Goal: Book appointment/travel/reservation

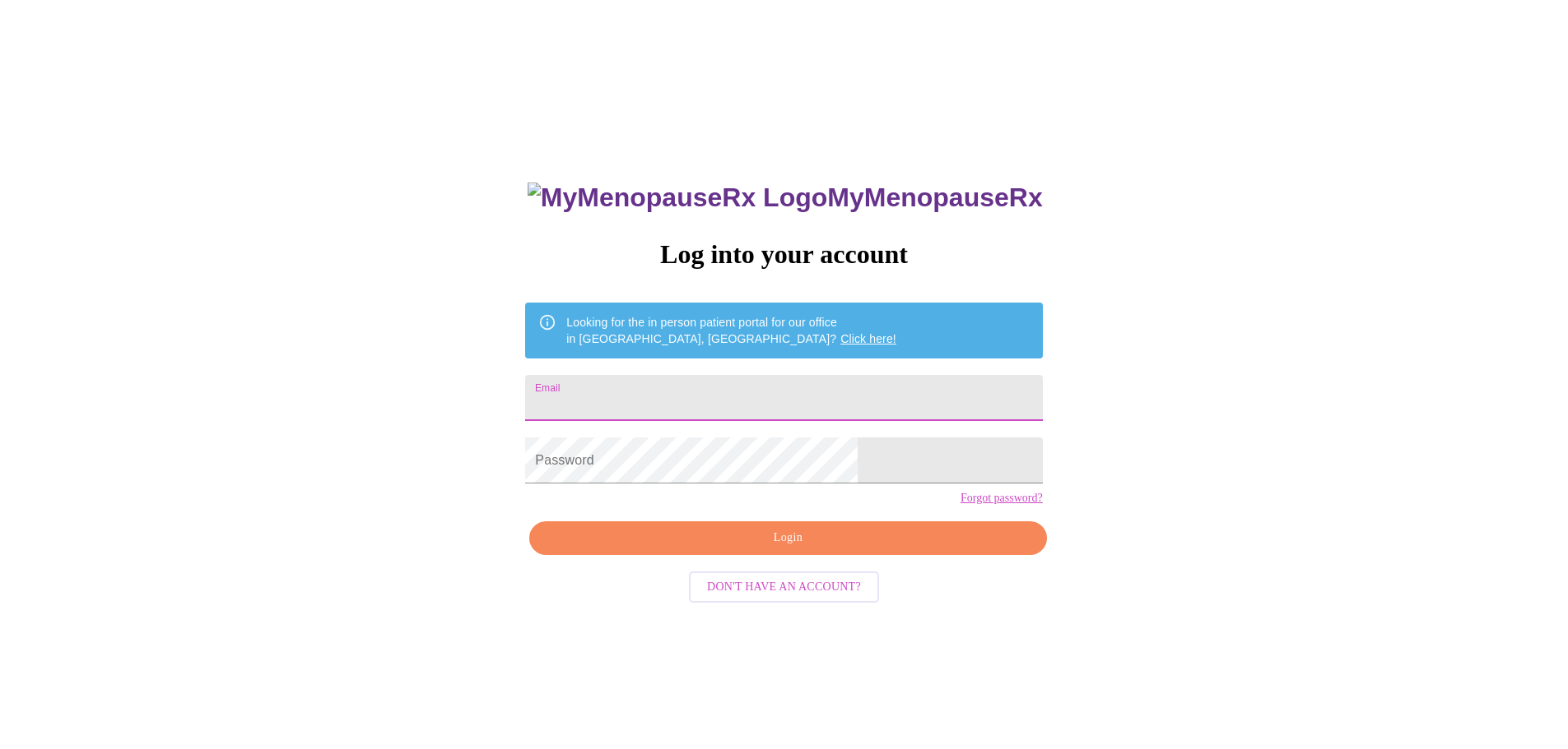
click at [758, 410] on input "Email" at bounding box center [784, 398] width 517 height 46
type input "amy@amypetersenlaw.com"
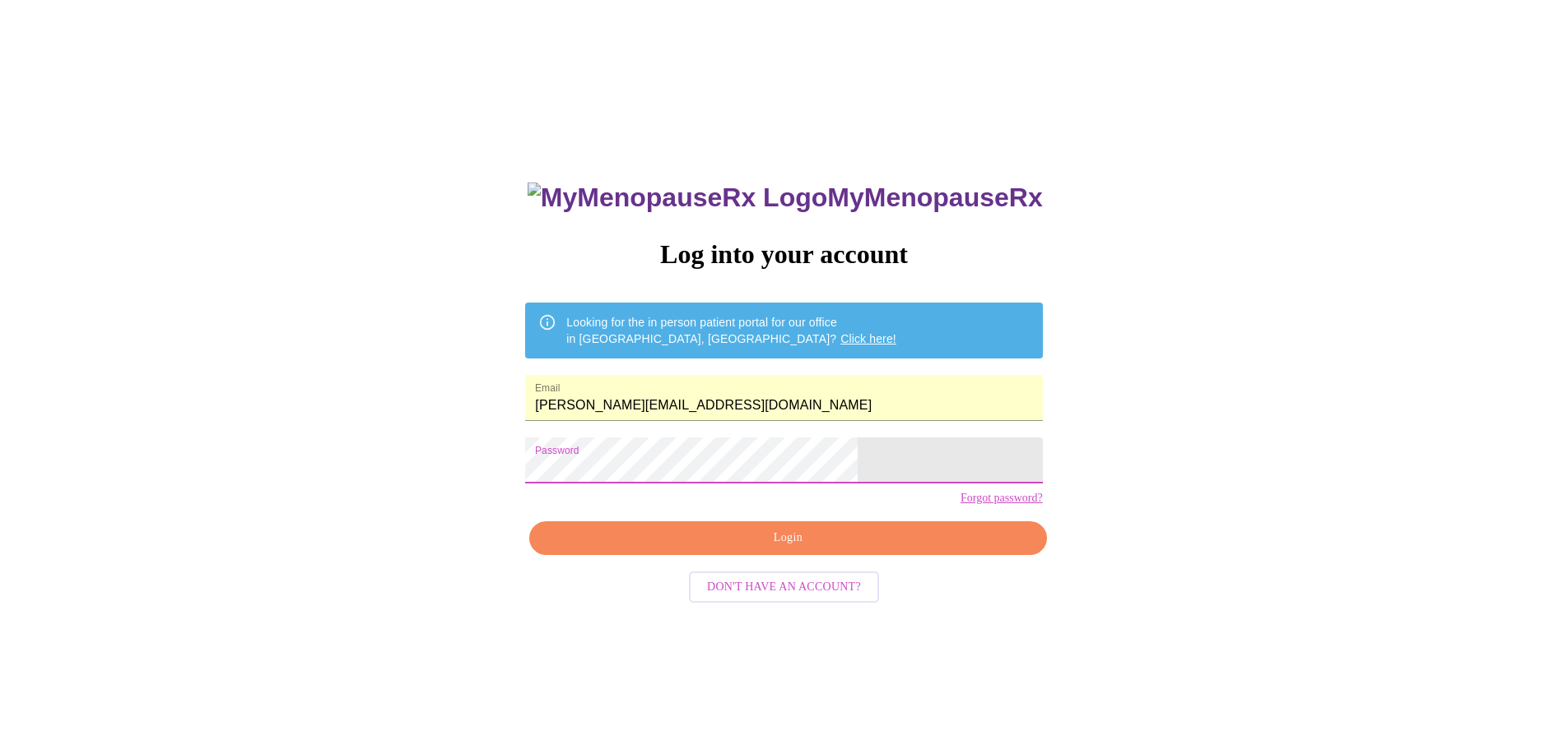
click at [430, 494] on div "MyMenopauseRx Log into your account Looking for the in person patient portal fo…" at bounding box center [784, 456] width 1554 height 899
click at [961, 505] on link "Forgot password?" at bounding box center [1001, 498] width 82 height 13
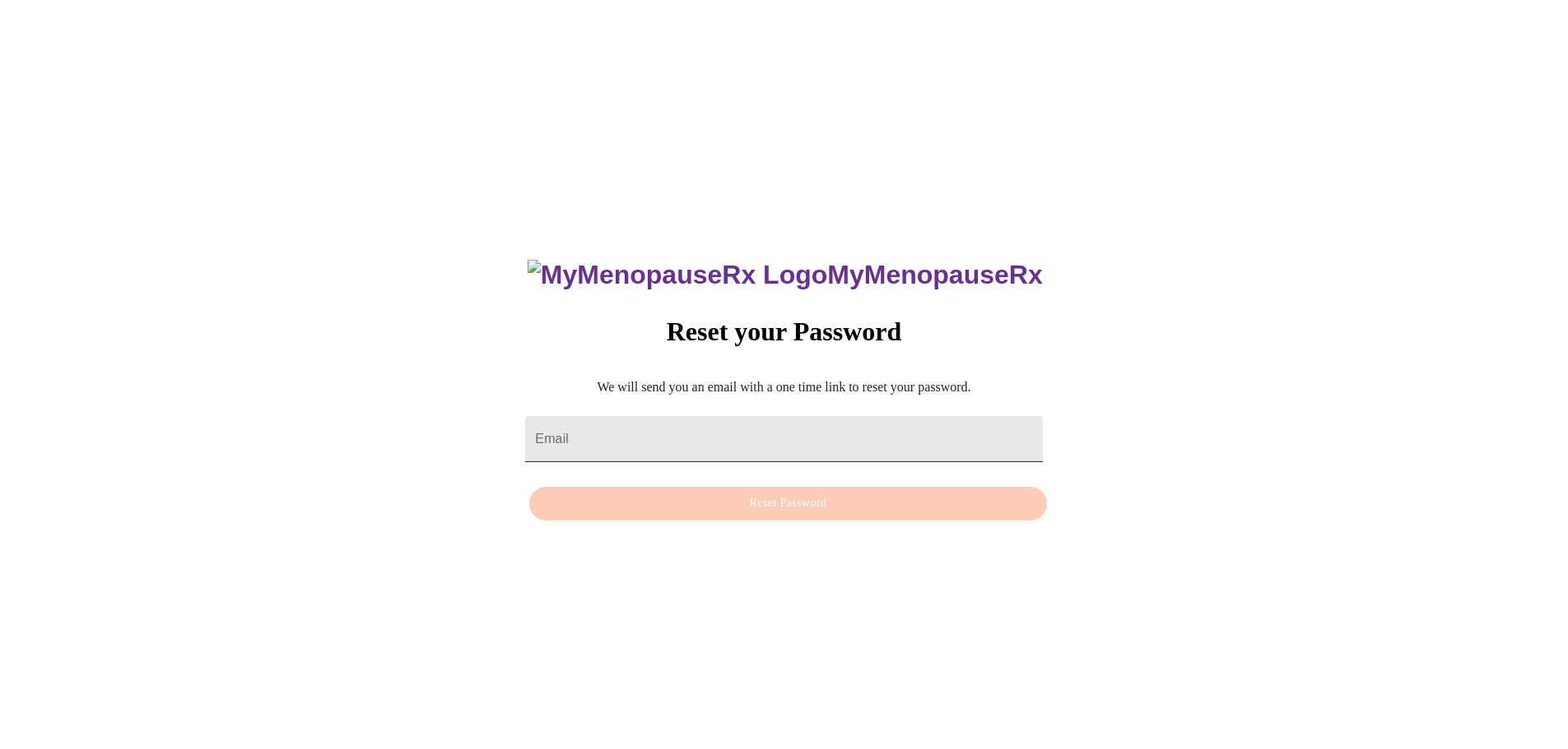
click at [627, 421] on input "Email" at bounding box center [784, 439] width 517 height 46
type input "amy@amypetersenlaw.com"
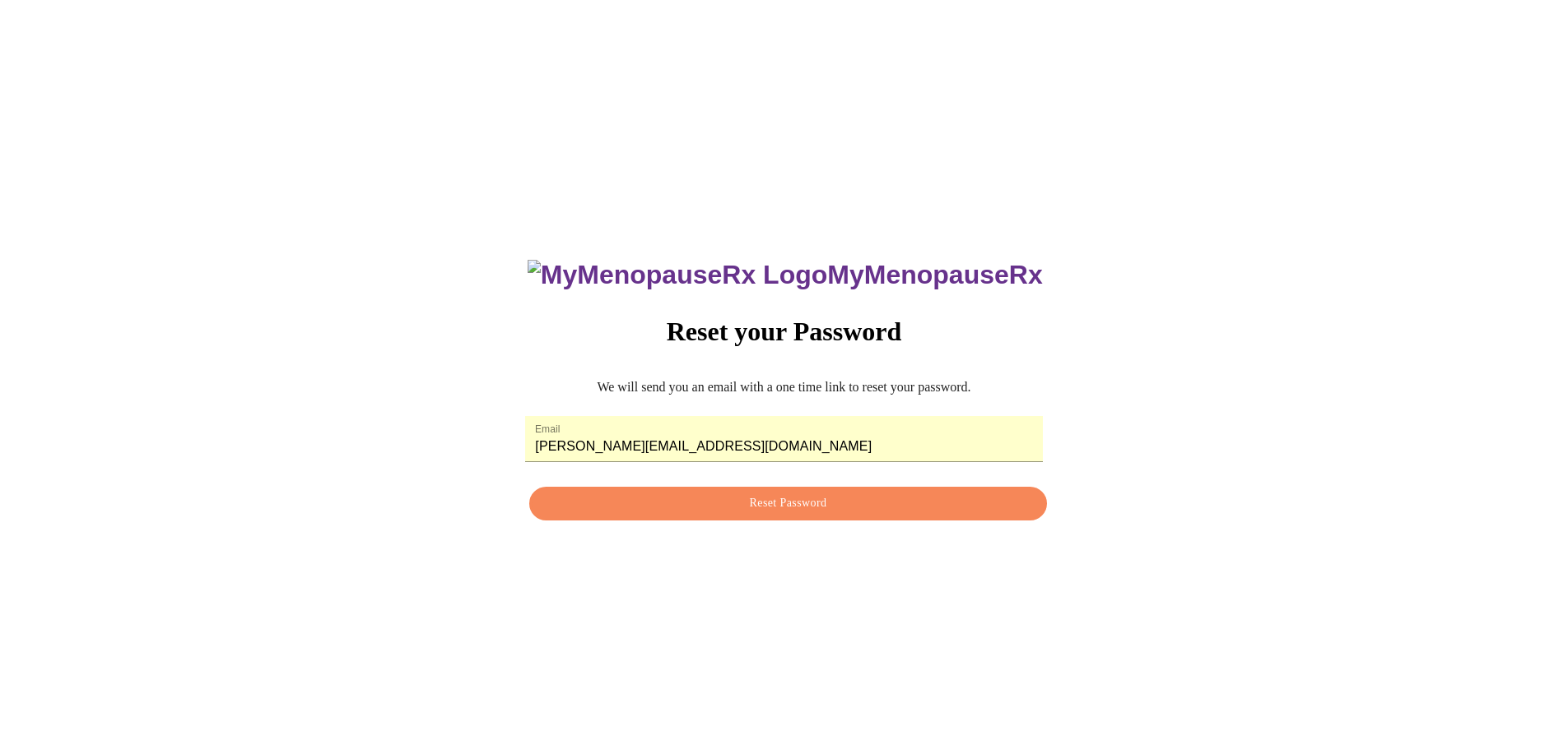
click at [764, 511] on span "Reset Password" at bounding box center [787, 504] width 479 height 20
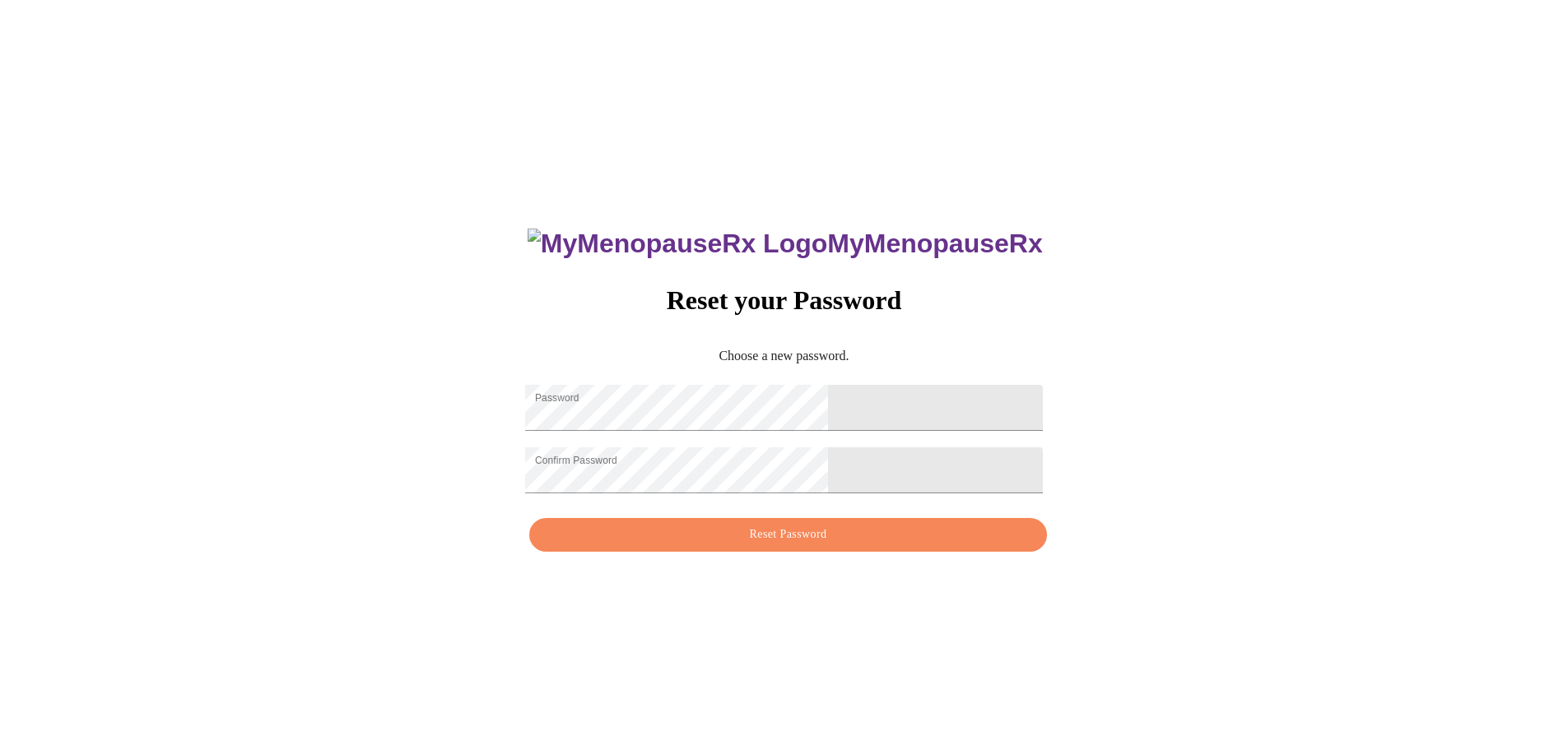
click at [767, 545] on span "Reset Password" at bounding box center [787, 535] width 479 height 20
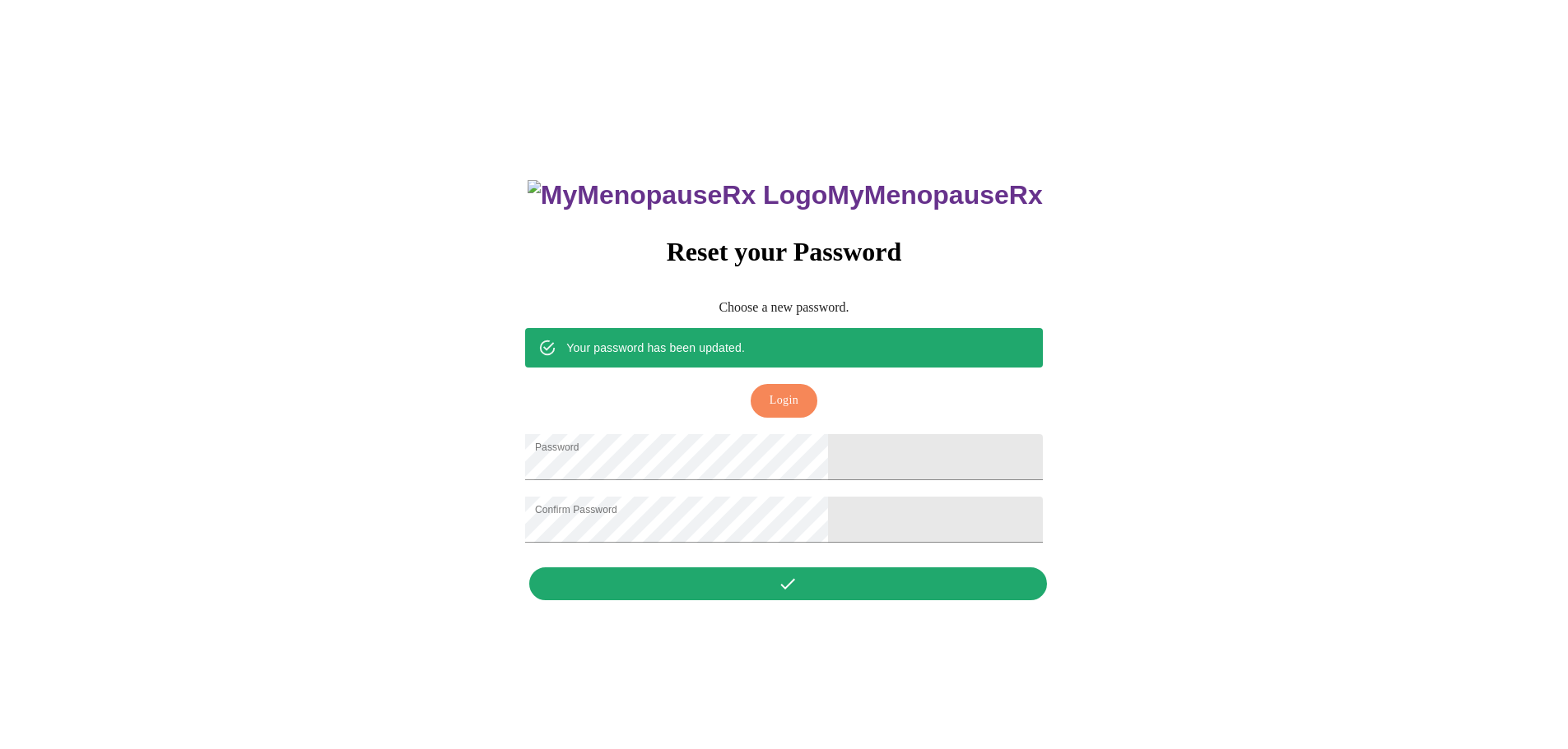
click at [783, 391] on span "Login" at bounding box center [784, 401] width 29 height 20
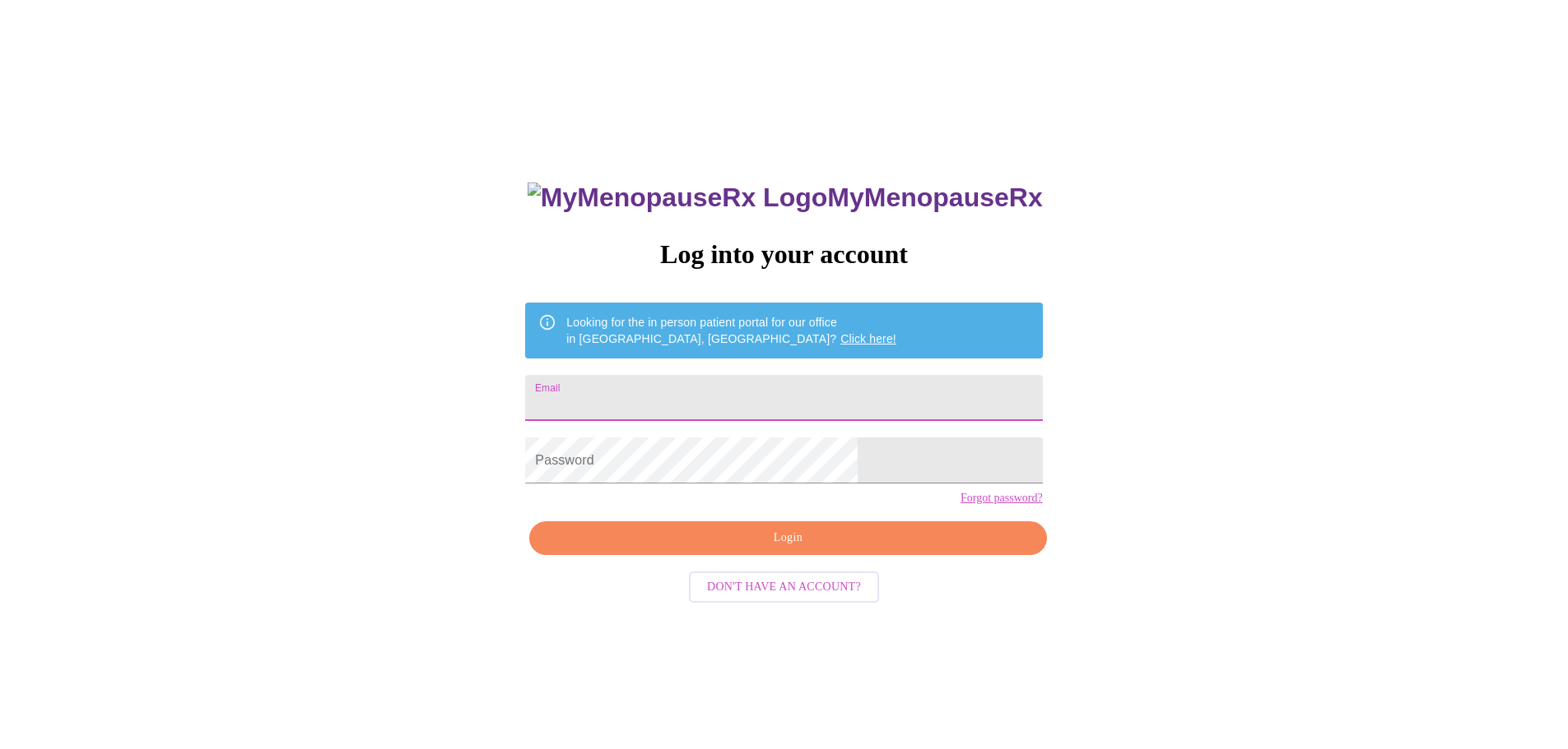
click at [767, 395] on input "Email" at bounding box center [784, 398] width 517 height 46
type input "amy@amypetersenlaw.com"
click at [736, 549] on span "Login" at bounding box center [787, 538] width 479 height 20
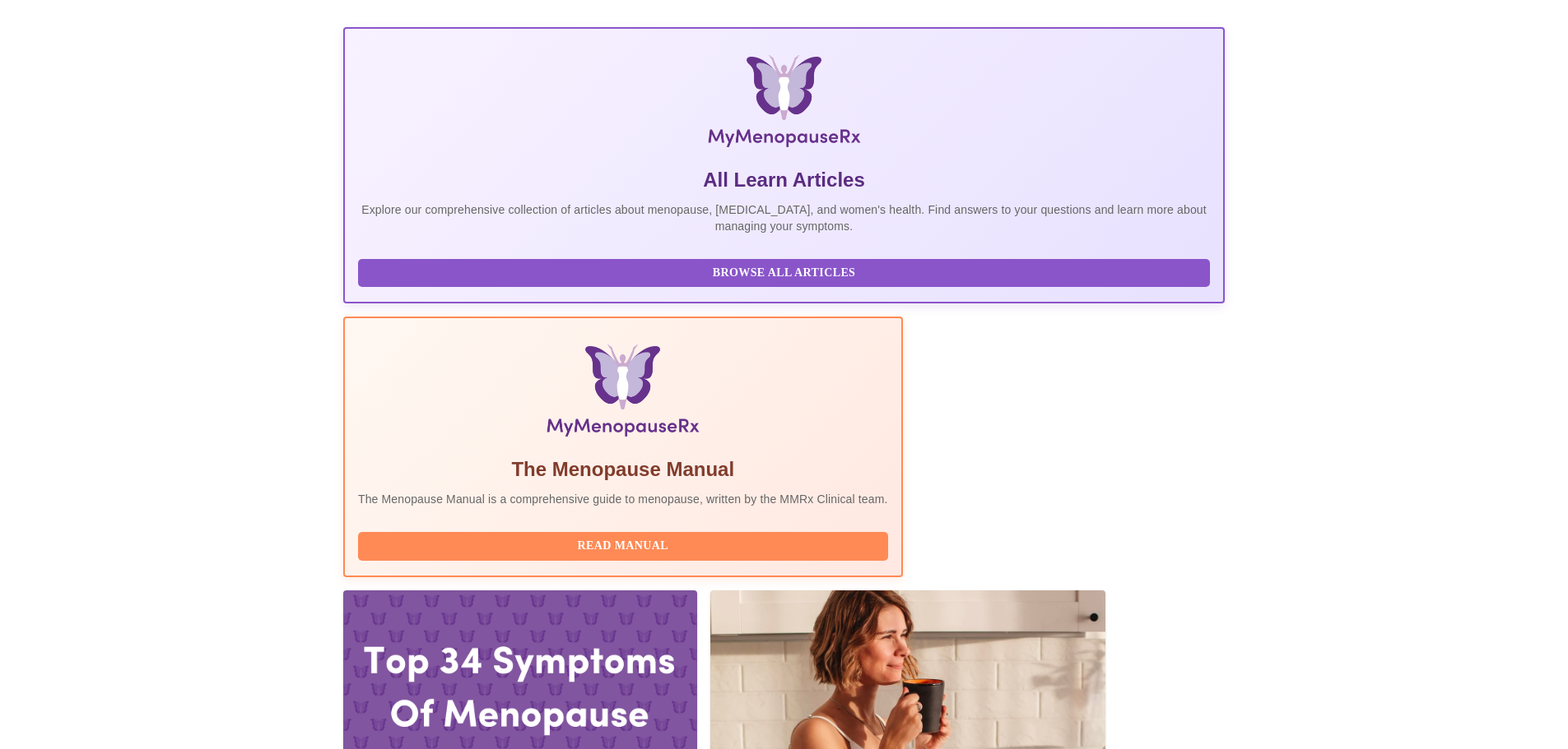
scroll to position [247, 0]
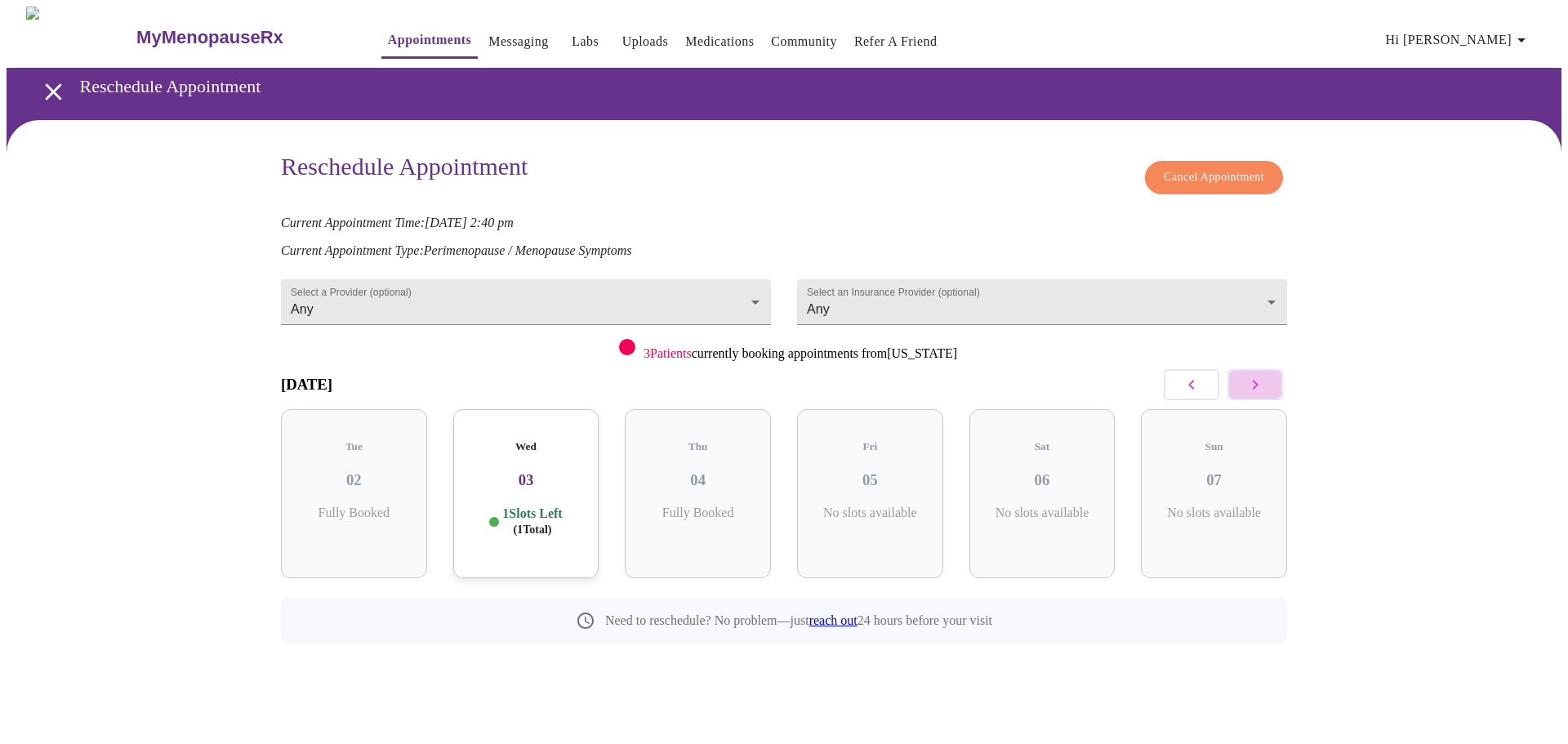
click at [1254, 369] on button "button" at bounding box center [1255, 385] width 56 height 31
click at [1247, 388] on icon "button" at bounding box center [1255, 384] width 19 height 19
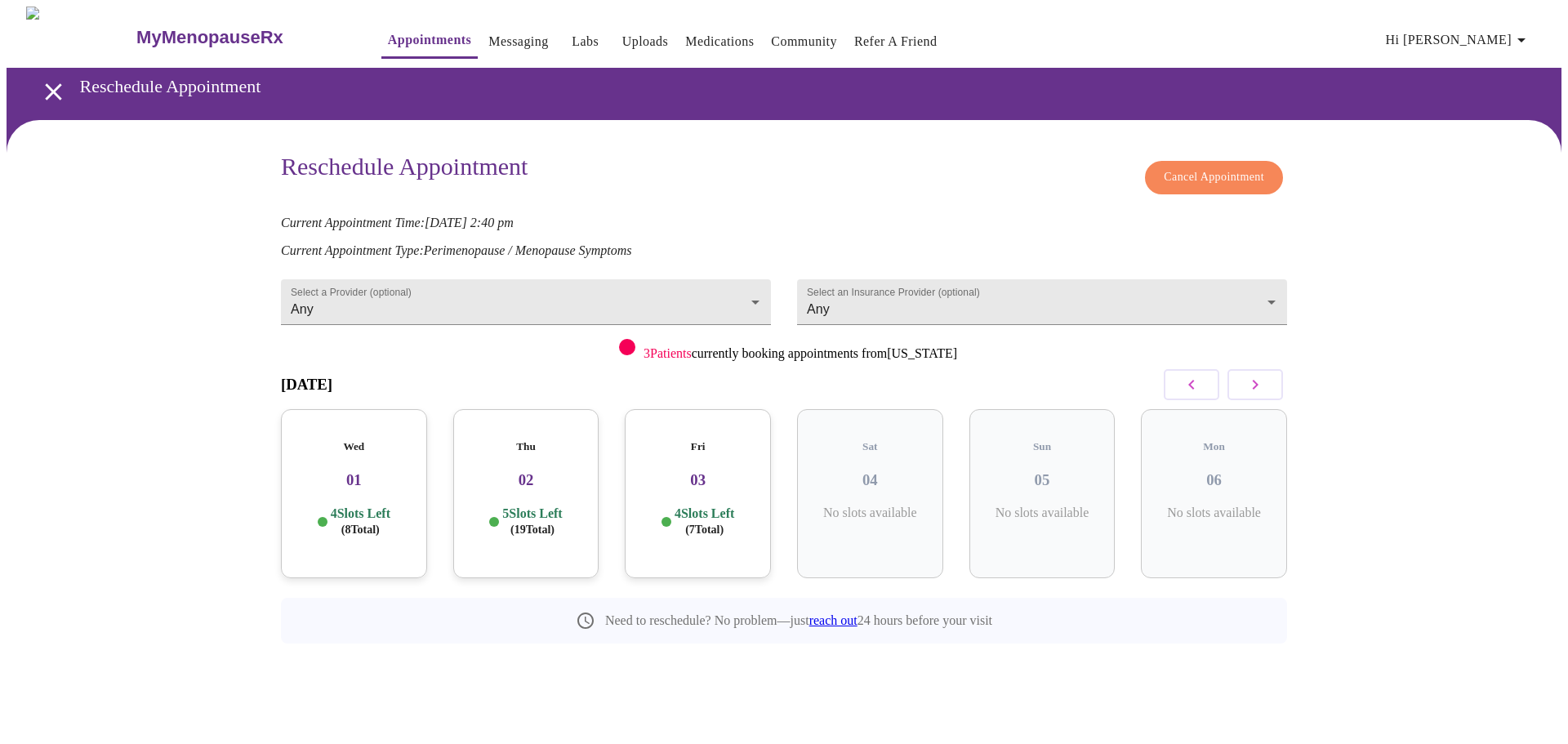
click at [1247, 388] on icon "button" at bounding box center [1255, 384] width 19 height 19
click at [1211, 472] on h3 "24" at bounding box center [1214, 481] width 120 height 18
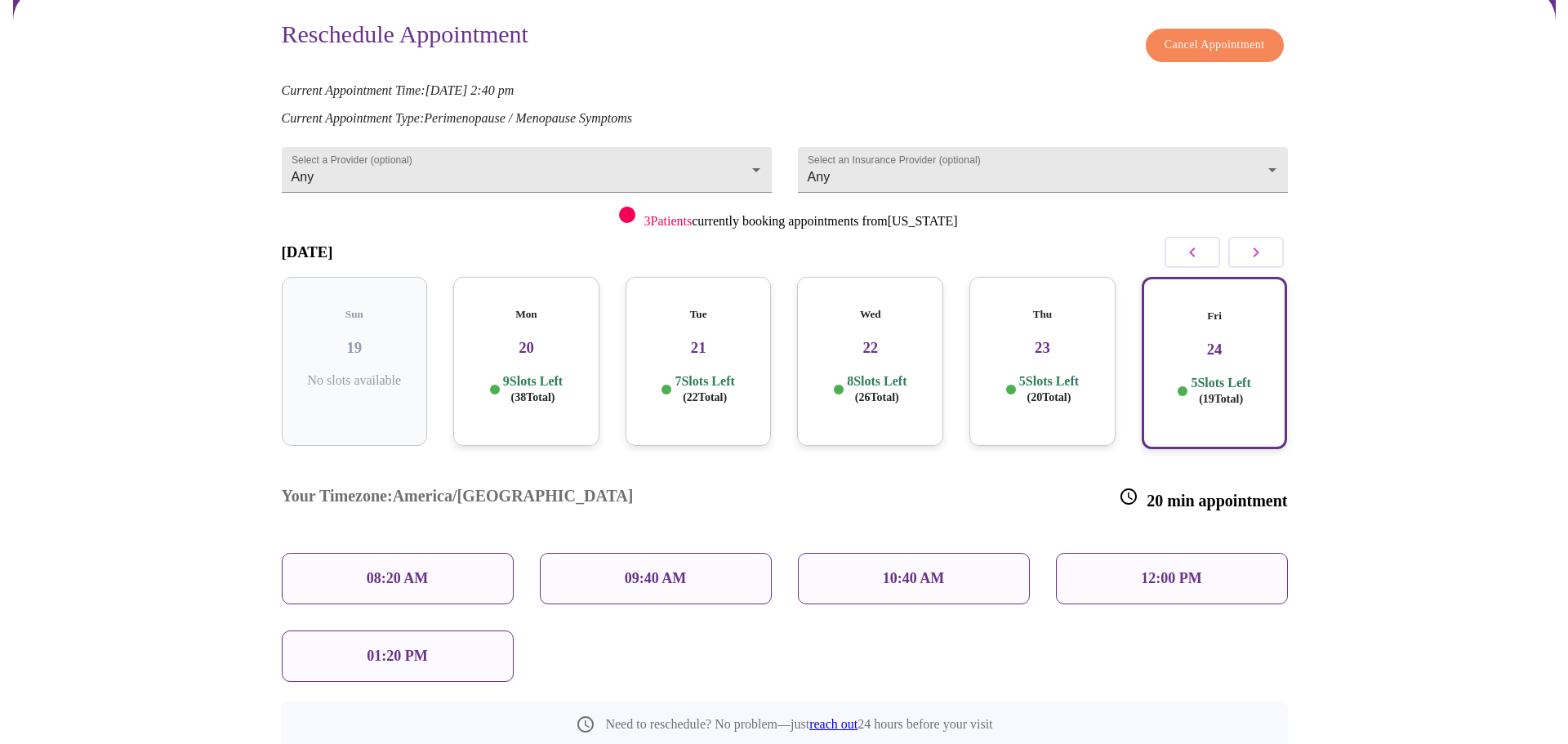
scroll to position [159, 0]
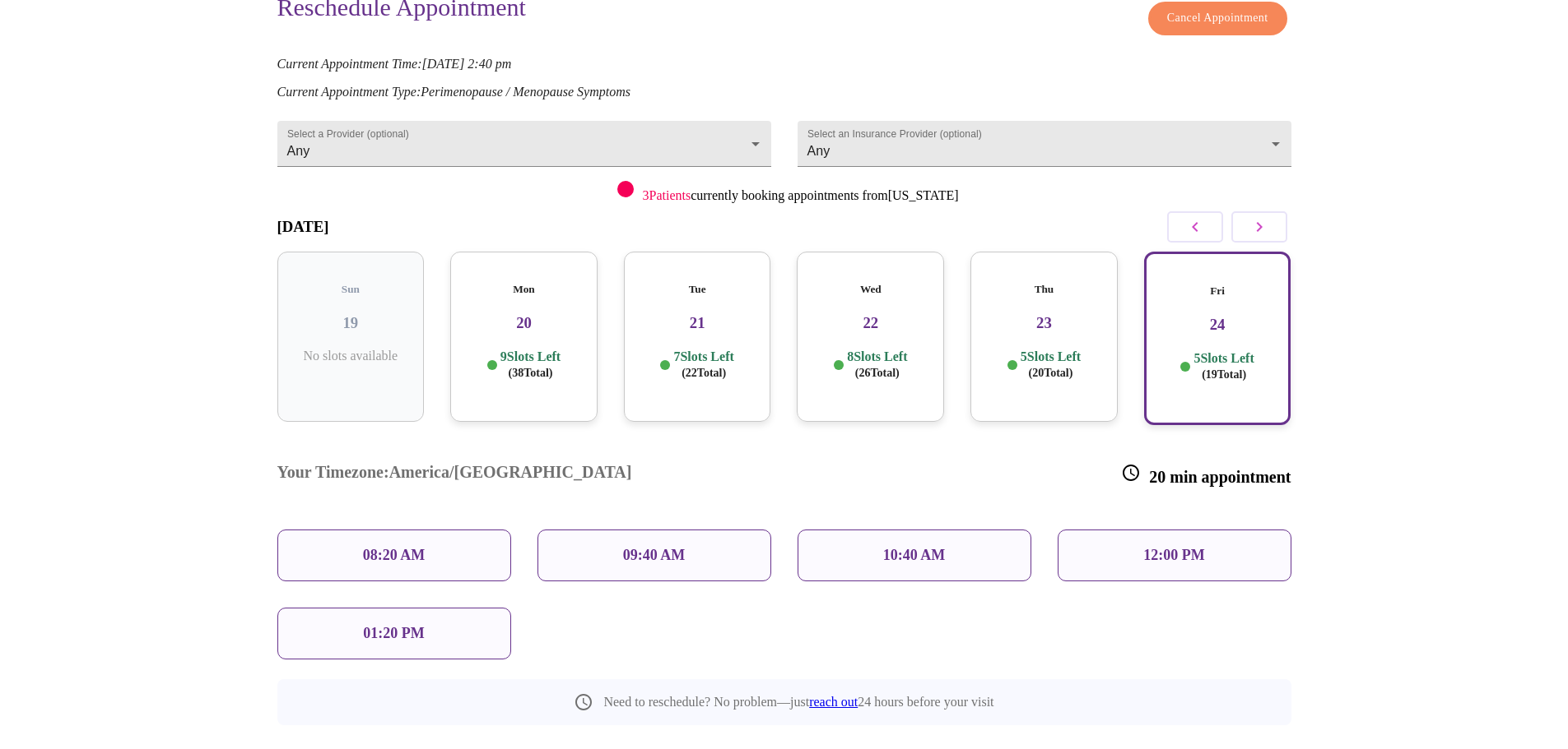
click at [406, 625] on p "01:20 PM" at bounding box center [393, 634] width 61 height 18
click at [391, 608] on div "01:20 PM" at bounding box center [394, 634] width 233 height 52
click at [405, 625] on p "01:20 PM" at bounding box center [393, 634] width 61 height 18
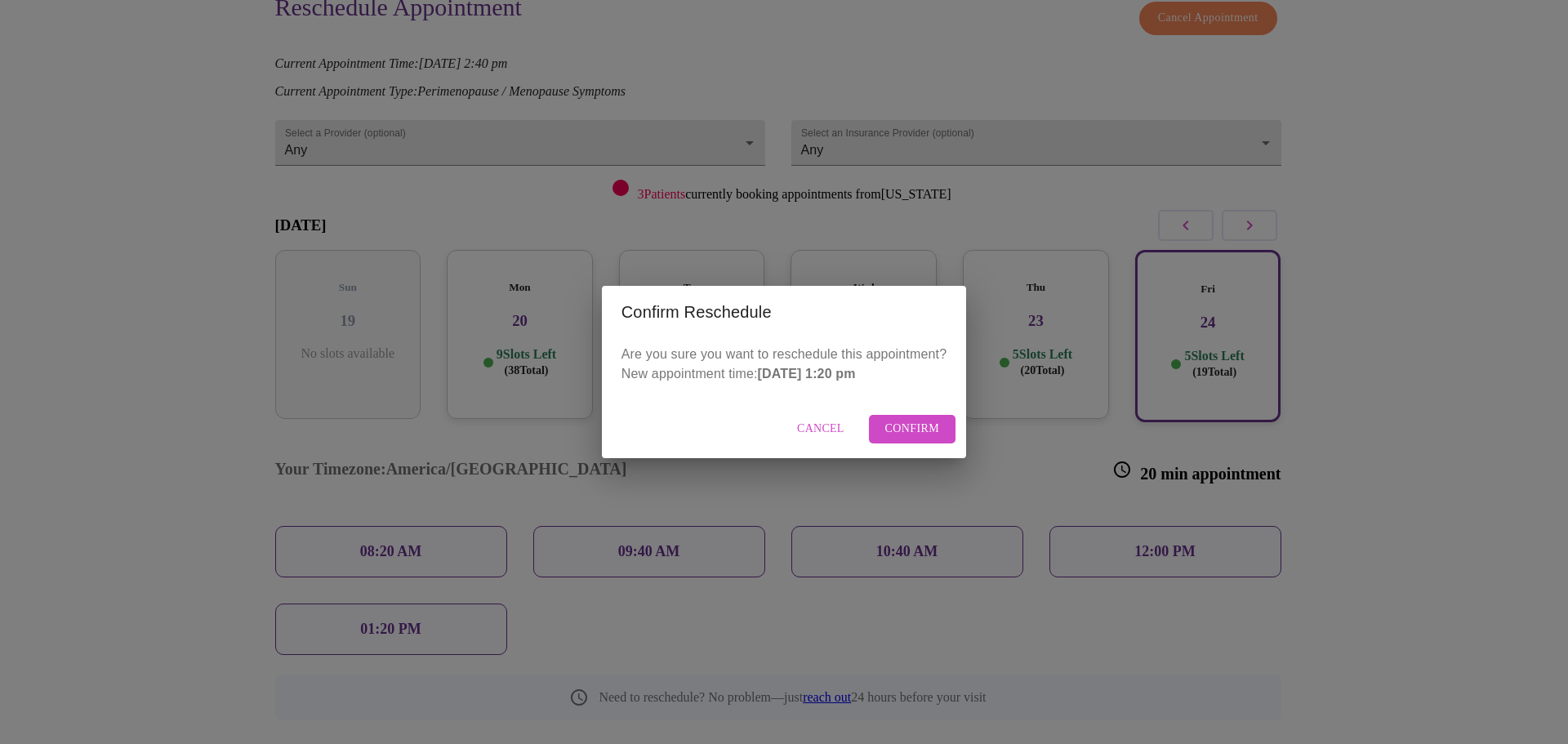
click at [915, 432] on span "Confirm" at bounding box center [913, 429] width 55 height 20
